Goal: Task Accomplishment & Management: Manage account settings

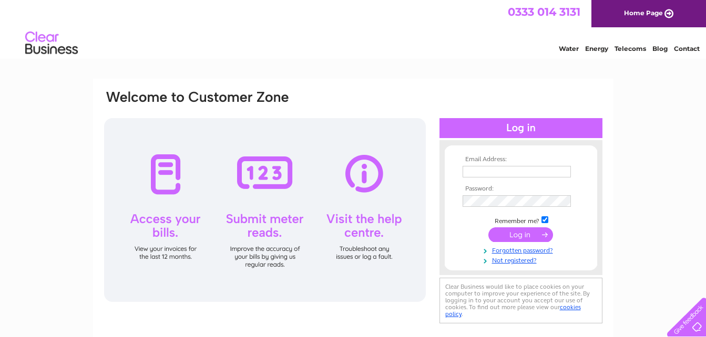
type input "bazemer@gmail.com"
click at [508, 236] on input "submit" at bounding box center [520, 235] width 65 height 15
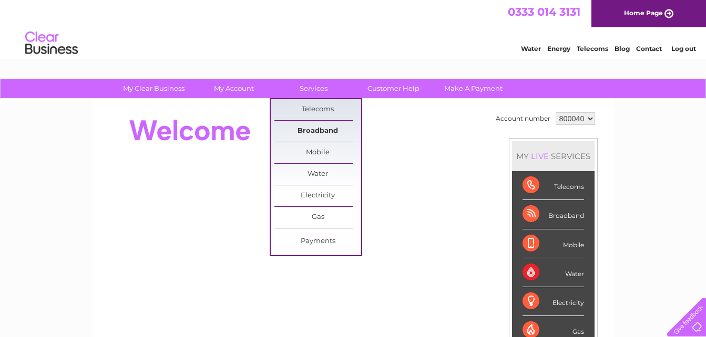
click at [315, 133] on link "Broadband" at bounding box center [317, 131] width 87 height 21
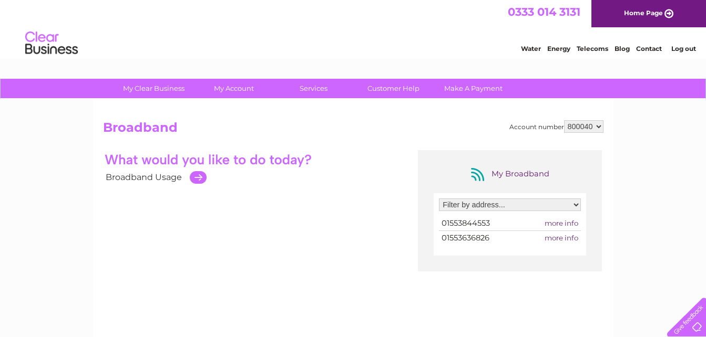
click at [195, 175] on td at bounding box center [195, 178] width 22 height 18
click at [198, 178] on td at bounding box center [195, 178] width 22 height 18
click at [577, 204] on select "Filter by address... 15 Hawthorn Road, Gayton, King's Lynn, Norfolk, PE32 1UW P…" at bounding box center [510, 205] width 142 height 13
select select "1325221"
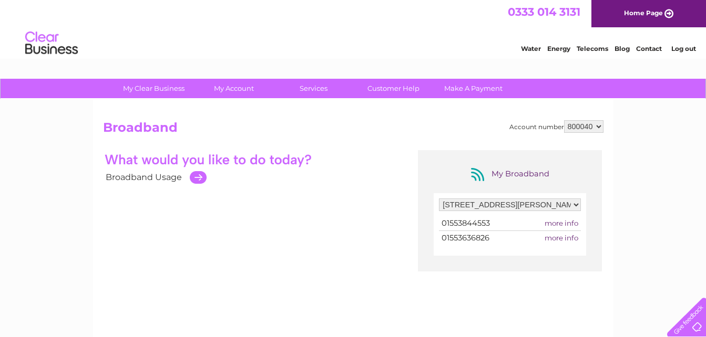
click at [439, 199] on select "Filter by address... 15 Hawthorn Road, Gayton, King's Lynn, Norfolk, PE32 1UW P…" at bounding box center [510, 205] width 142 height 13
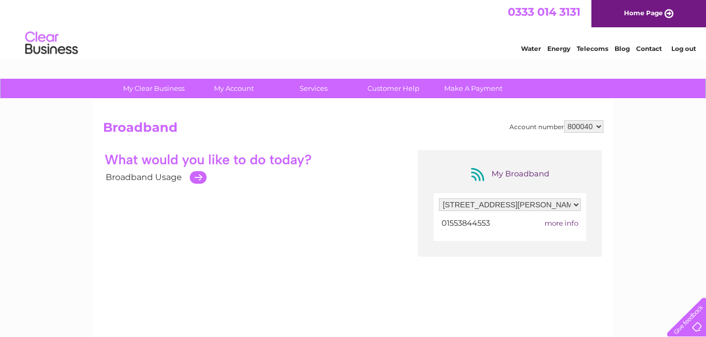
click at [563, 223] on span "more info" at bounding box center [561, 223] width 34 height 8
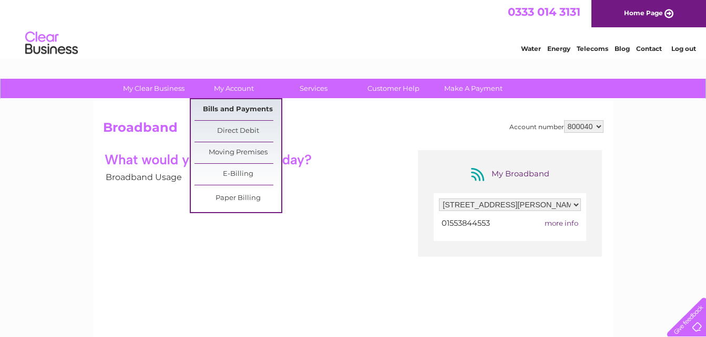
click at [233, 108] on link "Bills and Payments" at bounding box center [237, 109] width 87 height 21
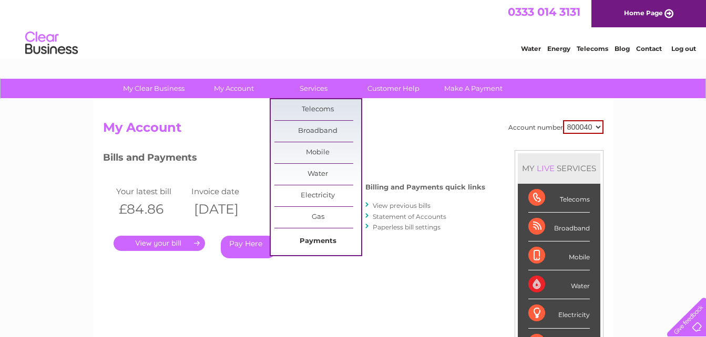
click at [313, 243] on link "Payments" at bounding box center [317, 241] width 87 height 21
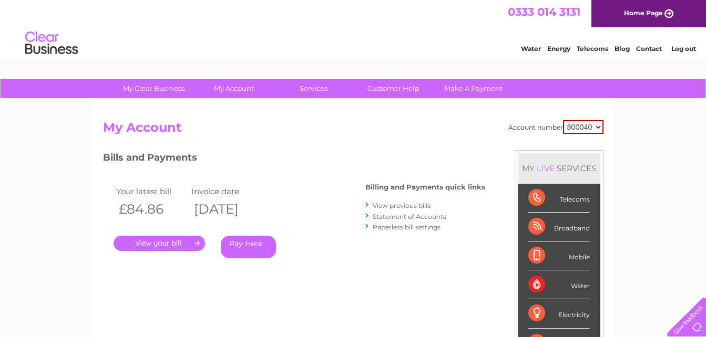
click at [583, 200] on div "Telecoms" at bounding box center [558, 198] width 61 height 29
click at [534, 198] on div "Telecoms" at bounding box center [558, 198] width 61 height 29
click at [598, 128] on select "800040" at bounding box center [583, 127] width 40 height 14
click at [417, 136] on h2 "My Account" at bounding box center [353, 130] width 500 height 20
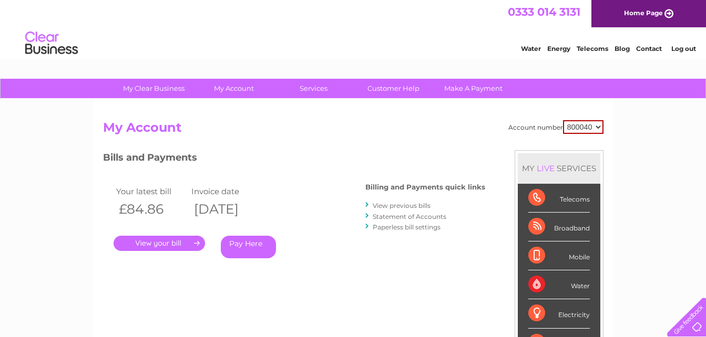
click at [686, 52] on link "Log out" at bounding box center [683, 49] width 25 height 8
